Goal: Task Accomplishment & Management: Manage account settings

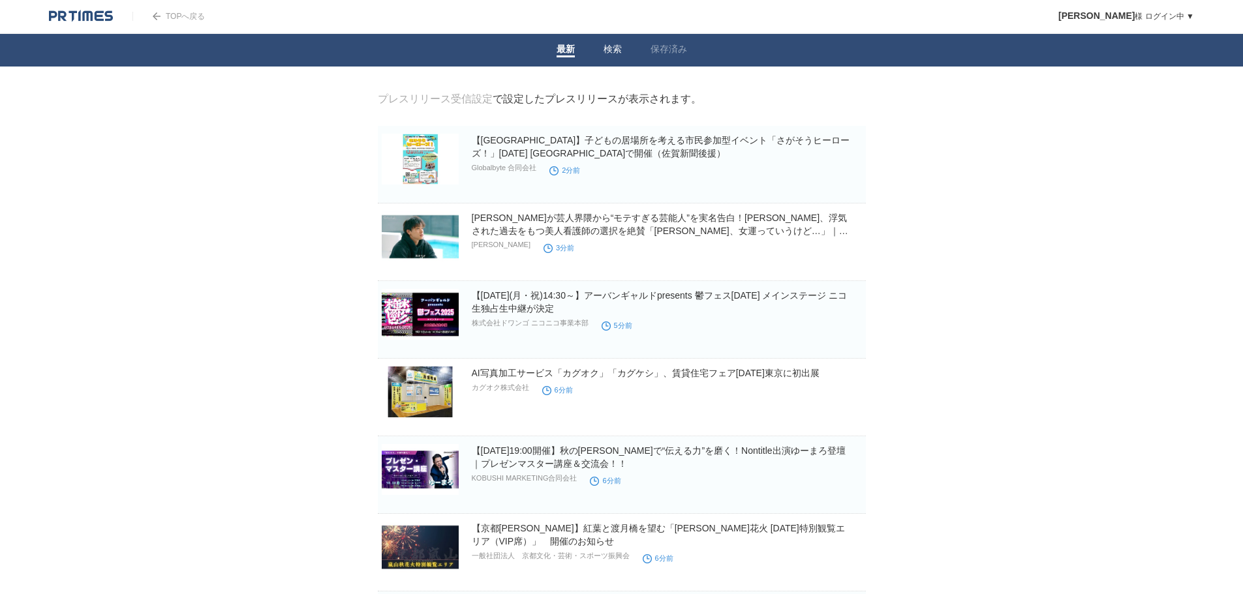
click at [618, 48] on link "検索" at bounding box center [613, 51] width 18 height 14
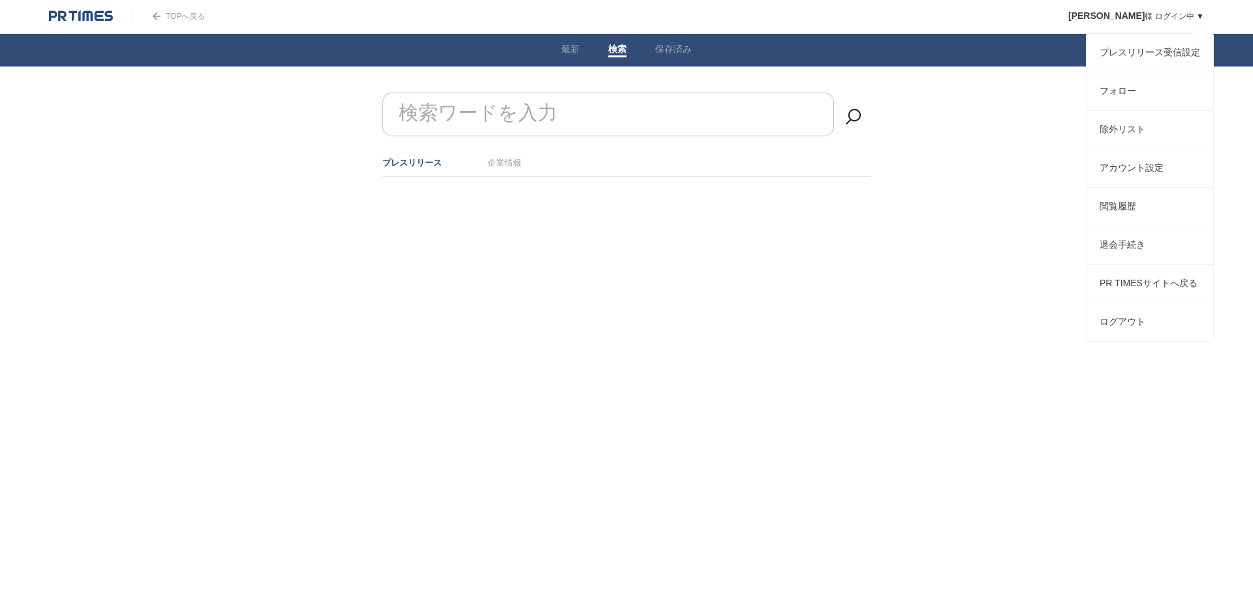
click at [1128, 12] on span "[PERSON_NAME]" at bounding box center [1106, 15] width 76 height 10
click at [1125, 51] on link "プレスリリース受信設定" at bounding box center [1150, 53] width 127 height 38
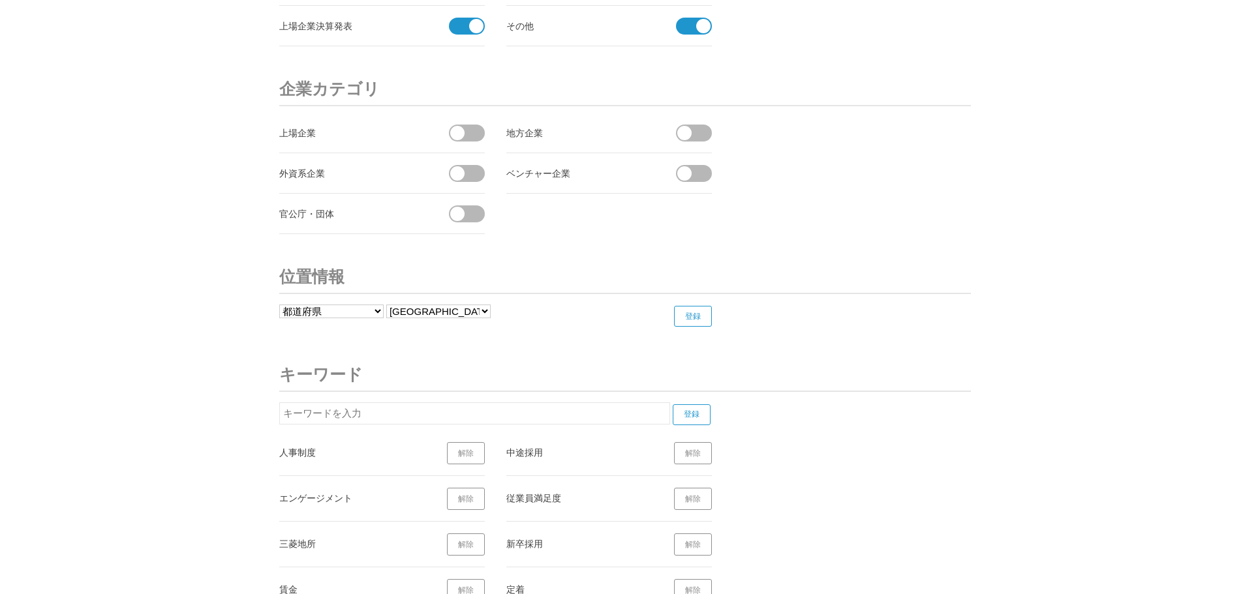
scroll to position [4829, 0]
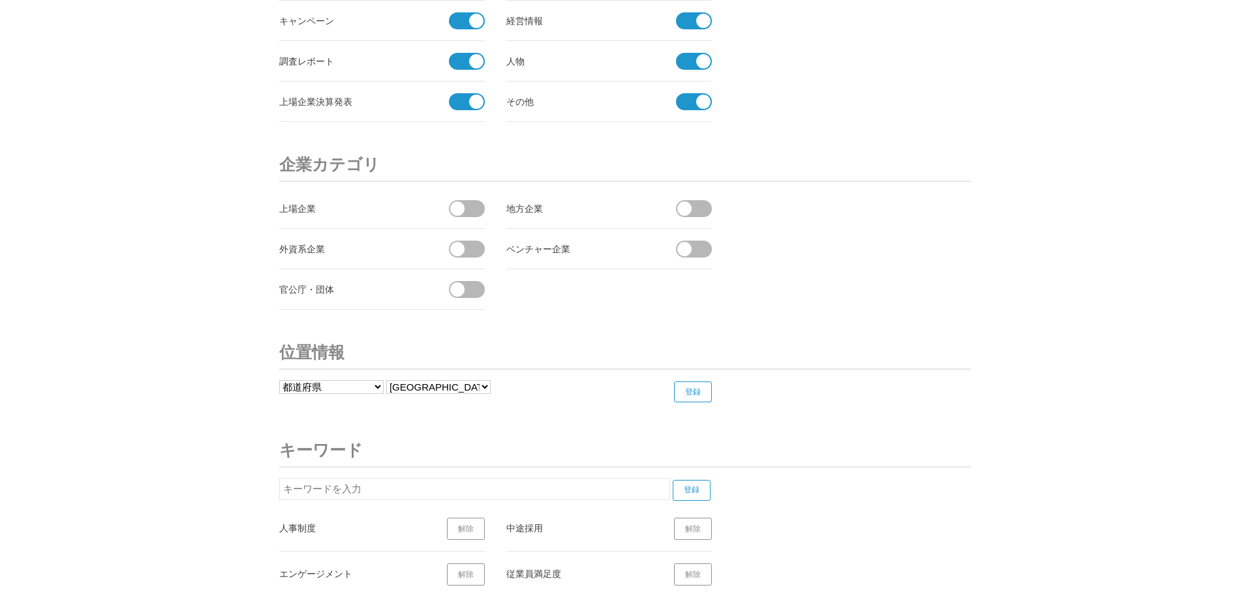
click at [310, 487] on input "text" at bounding box center [474, 489] width 391 height 22
type input "人材戦略"
click at [705, 487] on input "登録" at bounding box center [692, 490] width 38 height 21
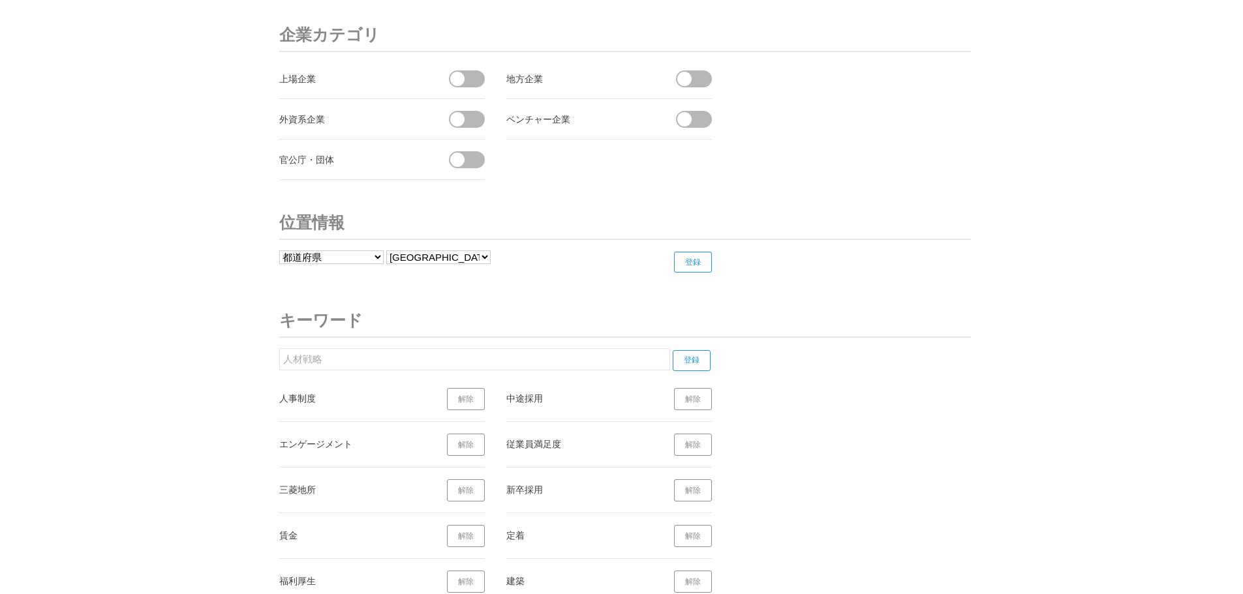
scroll to position [5025, 0]
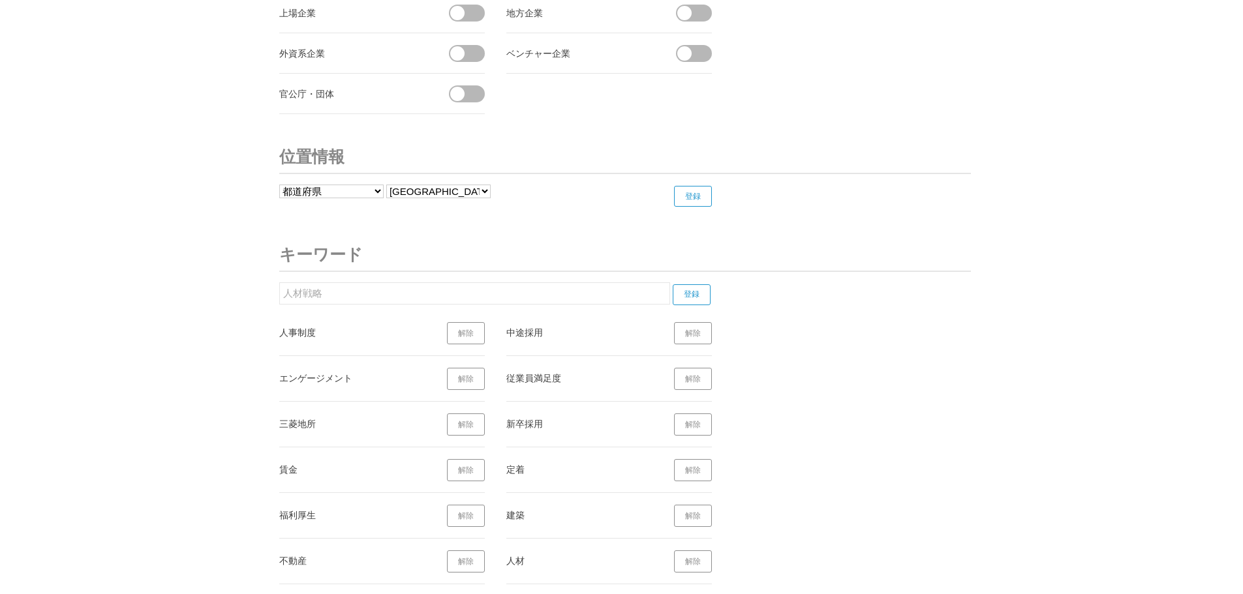
click at [689, 300] on input "登録" at bounding box center [692, 295] width 38 height 21
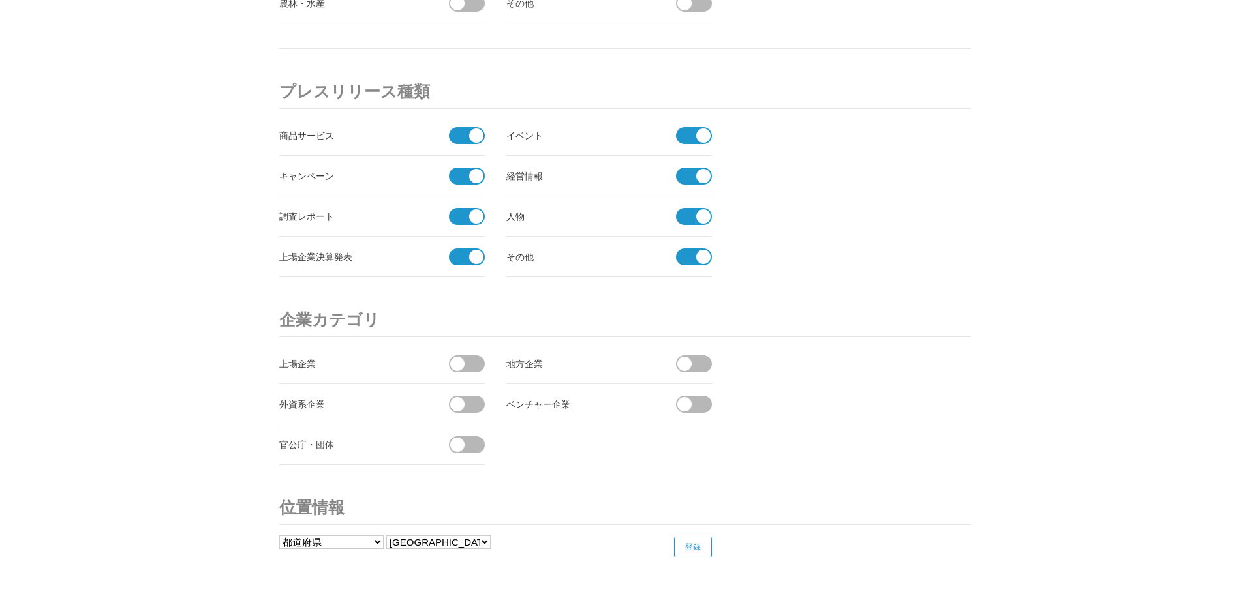
scroll to position [4668, 0]
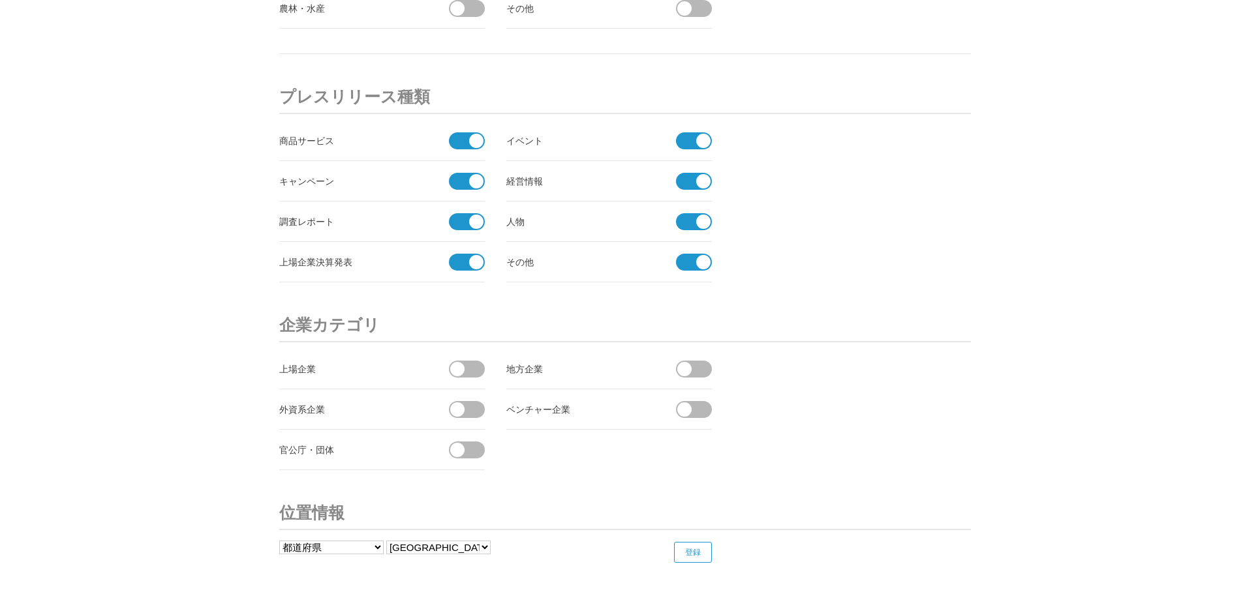
click at [474, 144] on span at bounding box center [476, 141] width 14 height 14
click at [0, 0] on input "checkbox" at bounding box center [0, 0] width 0 height 0
click at [474, 189] on span at bounding box center [462, 181] width 27 height 17
click at [0, 0] on input "checkbox" at bounding box center [0, 0] width 0 height 0
click at [474, 223] on span at bounding box center [476, 222] width 14 height 14
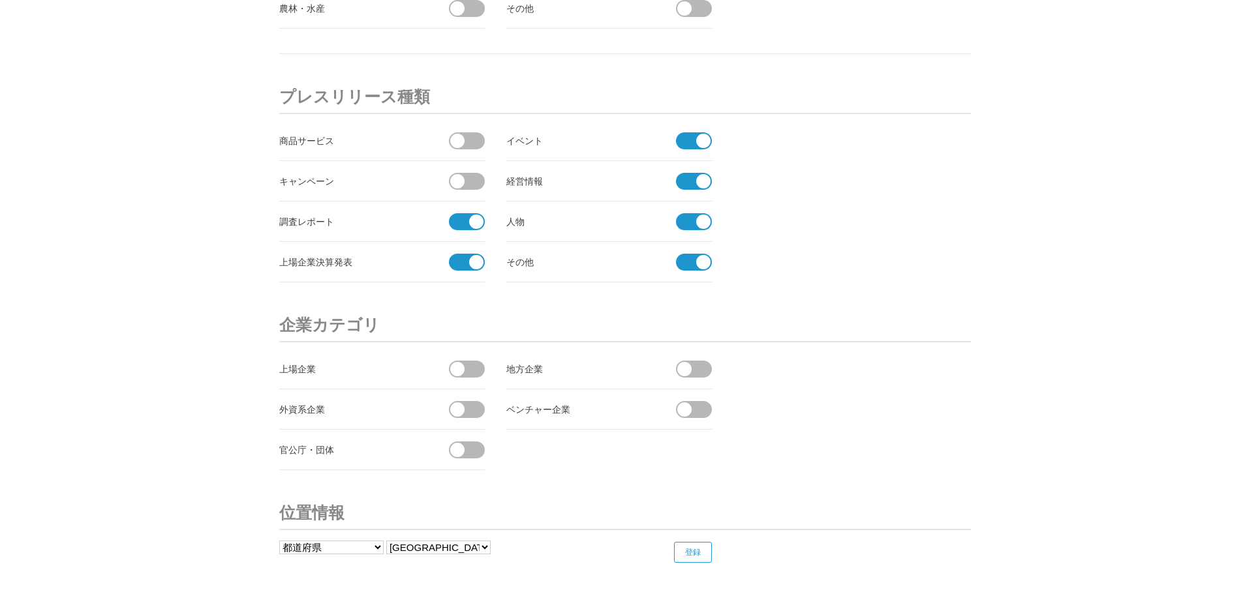
click at [0, 0] on input "checkbox" at bounding box center [0, 0] width 0 height 0
click at [474, 265] on span at bounding box center [476, 262] width 14 height 14
click at [0, 0] on input "checkbox" at bounding box center [0, 0] width 0 height 0
click at [690, 266] on span at bounding box center [689, 262] width 27 height 17
click at [0, 0] on input "checkbox" at bounding box center [0, 0] width 0 height 0
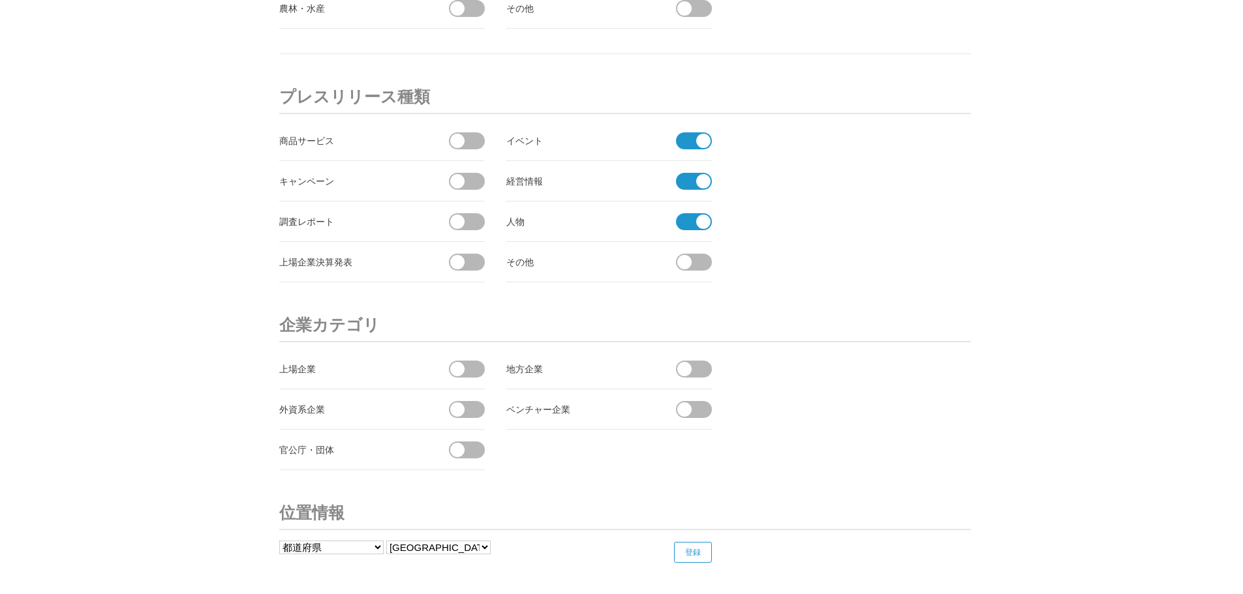
click at [690, 223] on span at bounding box center [689, 221] width 27 height 17
click at [0, 0] on input "checkbox" at bounding box center [0, 0] width 0 height 0
click at [690, 182] on span at bounding box center [689, 181] width 27 height 17
click at [0, 0] on input "checkbox" at bounding box center [0, 0] width 0 height 0
click at [698, 142] on span at bounding box center [703, 141] width 14 height 14
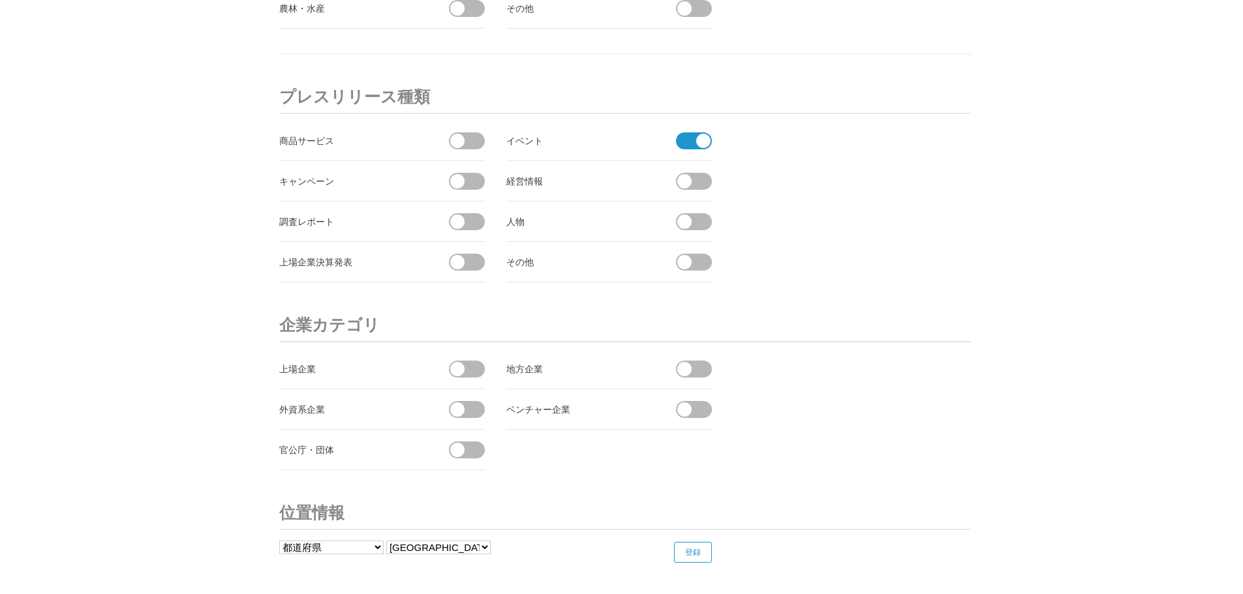
click at [0, 0] on input "checkbox" at bounding box center [0, 0] width 0 height 0
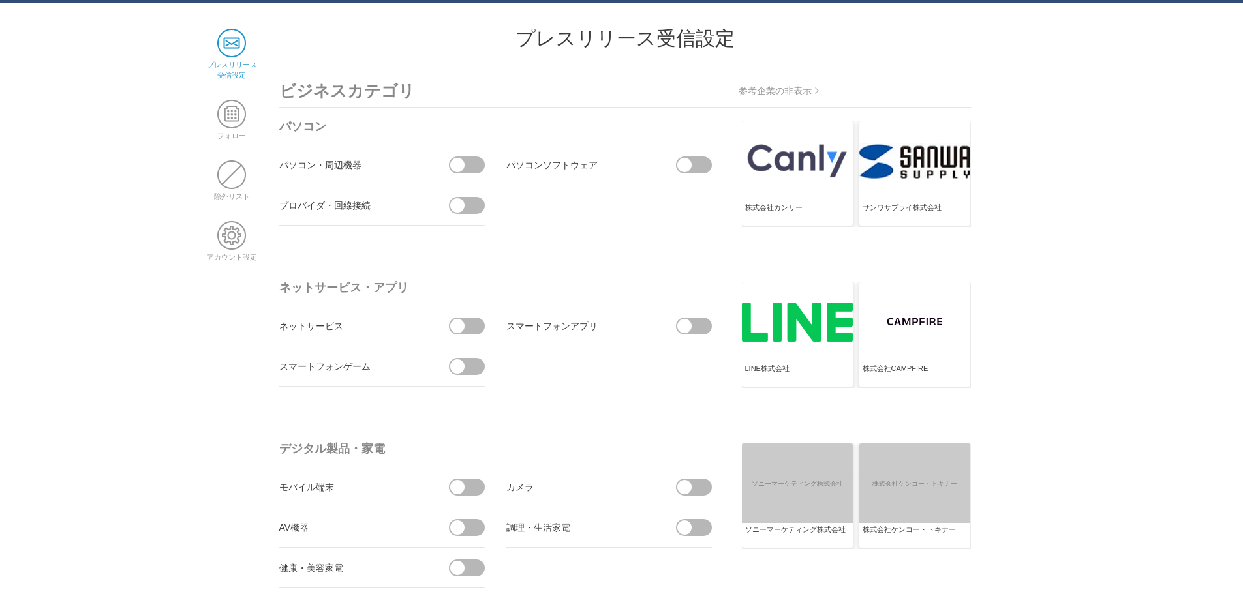
scroll to position [0, 0]
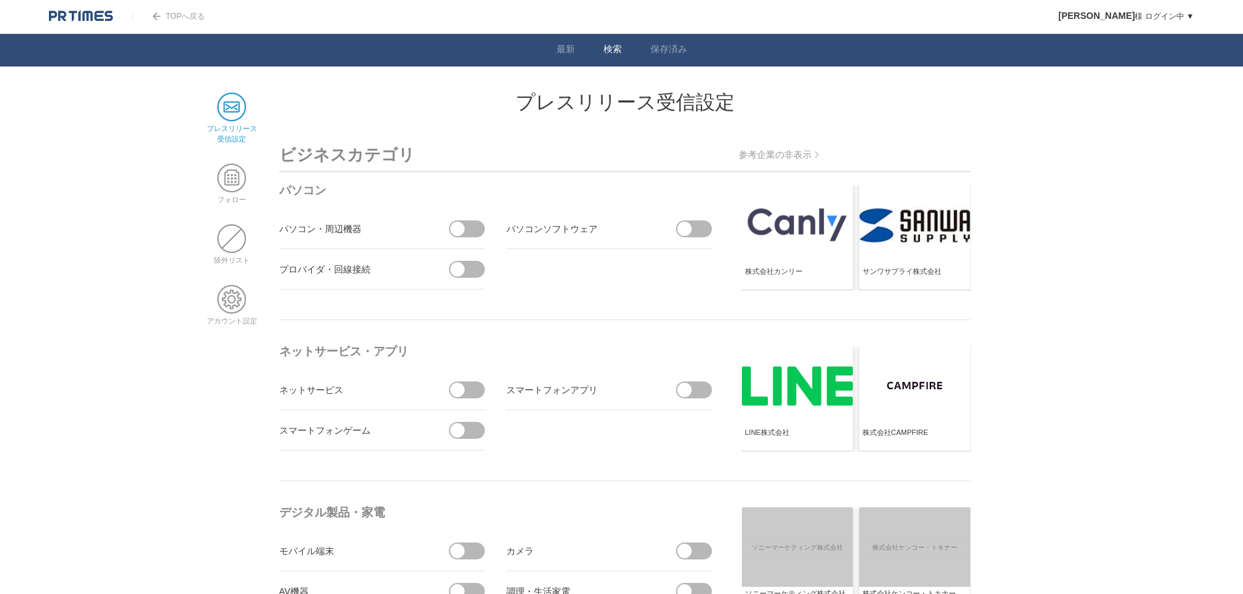
click at [606, 52] on link "検索" at bounding box center [613, 51] width 18 height 14
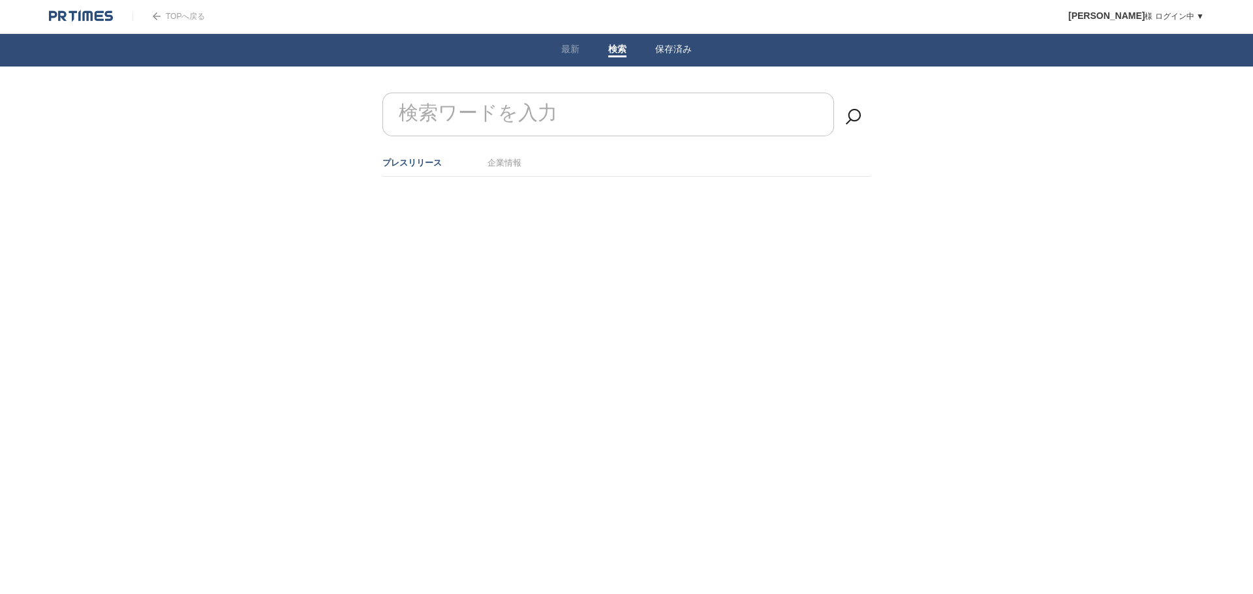
click at [664, 55] on link "保存済み" at bounding box center [673, 51] width 37 height 14
click at [97, 18] on img at bounding box center [81, 16] width 64 height 13
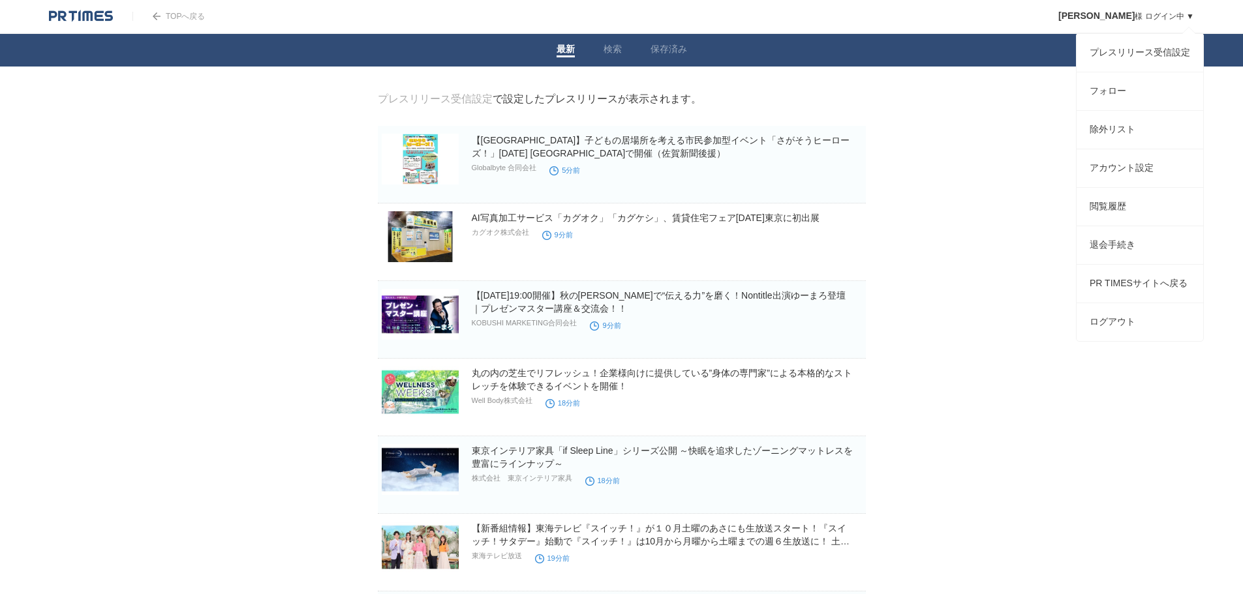
click at [1150, 23] on div "青木嘉孝 様 ログイン中 ▼ プレスリリース受信設定 フォロー 除外リスト アカウント設定 閲覧履歴 退会手続き PR TIMESサイトへ戻る ログアウト" at bounding box center [1116, 16] width 155 height 33
click at [1143, 55] on link "プレスリリース受信設定" at bounding box center [1140, 53] width 127 height 38
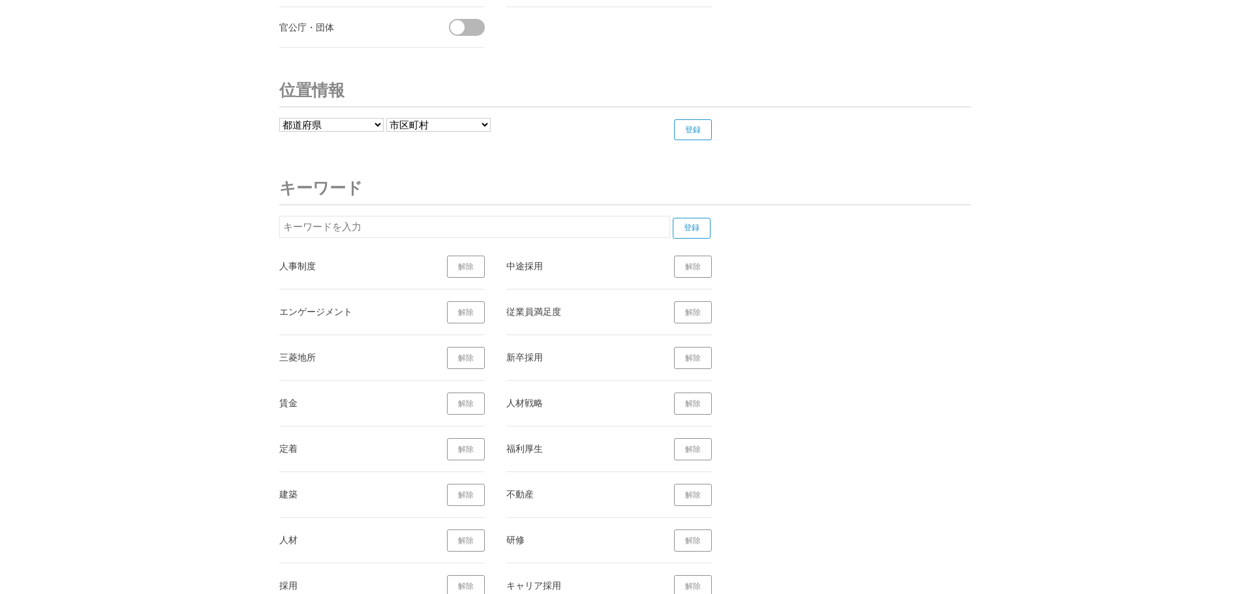
scroll to position [5090, 0]
click at [379, 232] on input "text" at bounding box center [474, 228] width 391 height 22
type input "リスキリング"
click at [680, 222] on input "登録" at bounding box center [692, 229] width 38 height 21
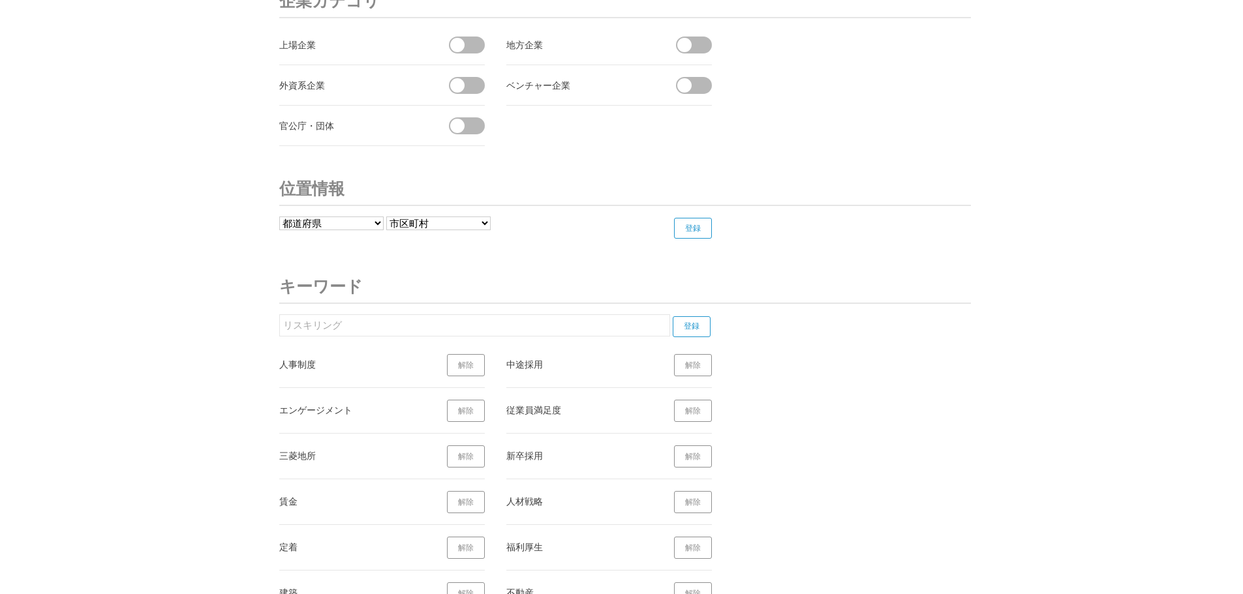
scroll to position [4858, 0]
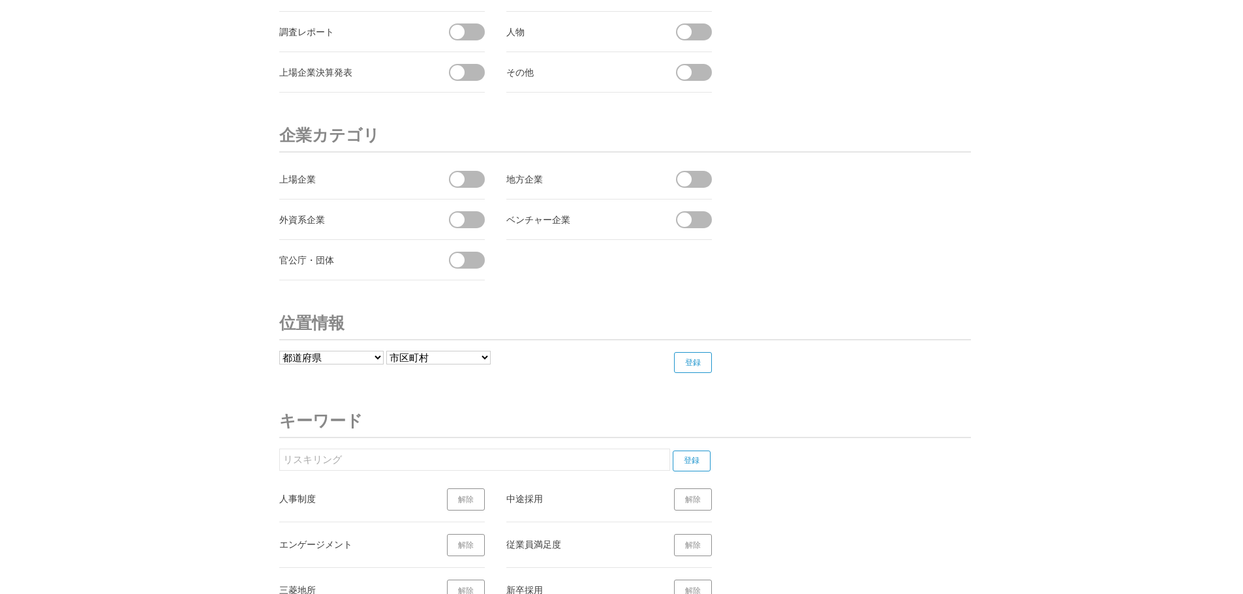
drag, startPoint x: 341, startPoint y: 456, endPoint x: 284, endPoint y: 456, distance: 56.8
click at [284, 456] on input "リスキリング" at bounding box center [474, 460] width 391 height 22
click at [405, 459] on input "text" at bounding box center [474, 460] width 391 height 22
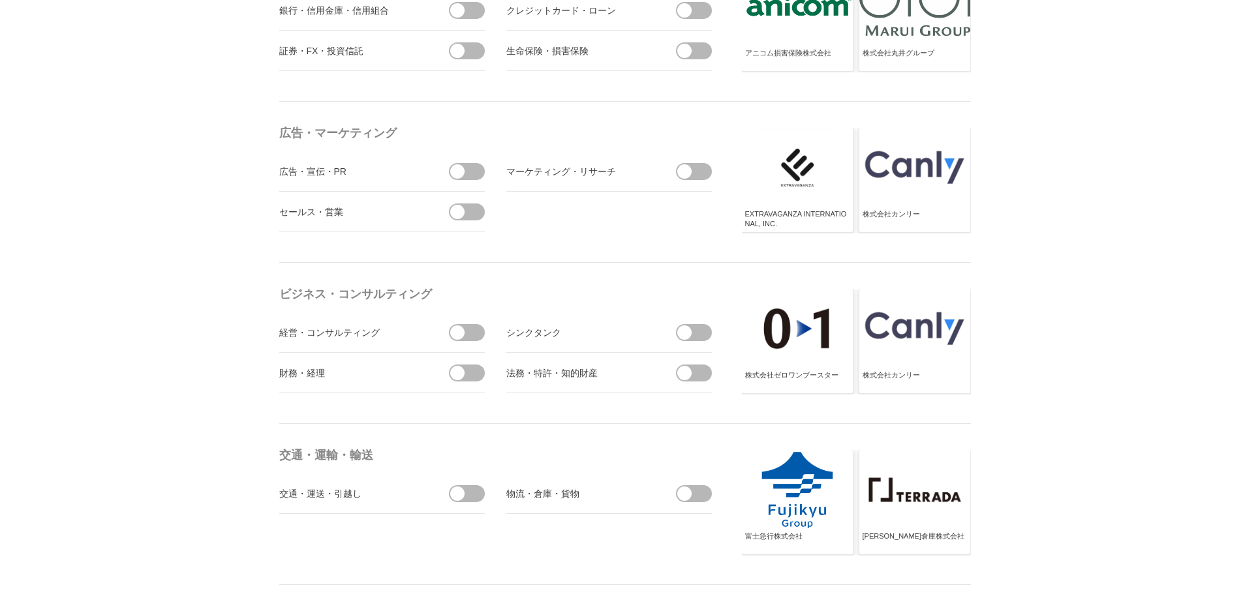
scroll to position [3227, 0]
